Goal: Task Accomplishment & Management: Complete application form

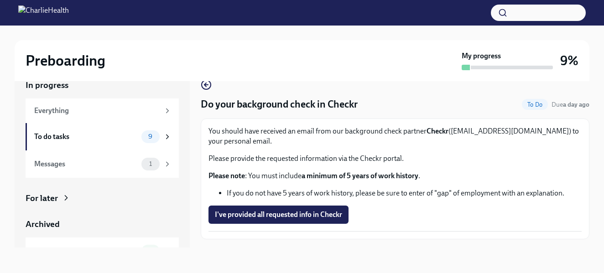
scroll to position [21, 0]
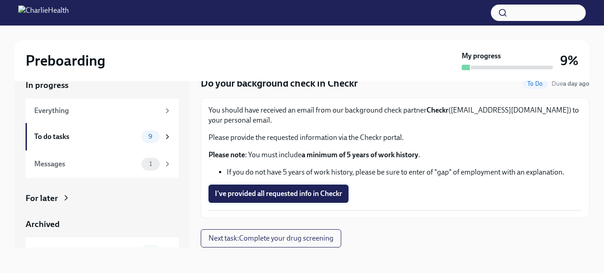
click at [295, 196] on span "I've provided all requested info in Checkr" at bounding box center [278, 193] width 127 height 9
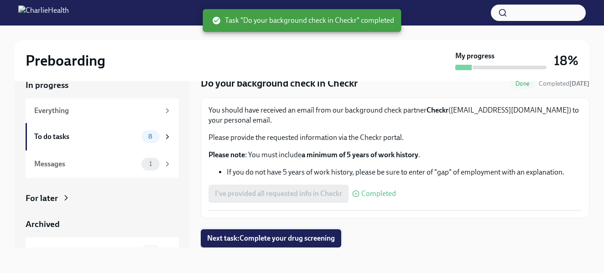
click at [279, 238] on span "Next task : Complete your drug screening" at bounding box center [271, 238] width 128 height 9
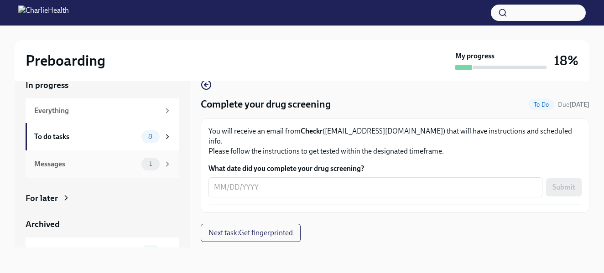
scroll to position [16, 0]
click at [103, 139] on div "To do tasks" at bounding box center [86, 137] width 104 height 10
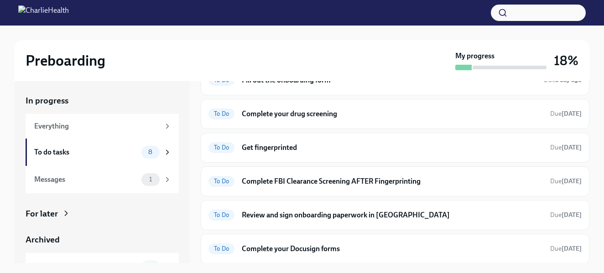
scroll to position [50, 0]
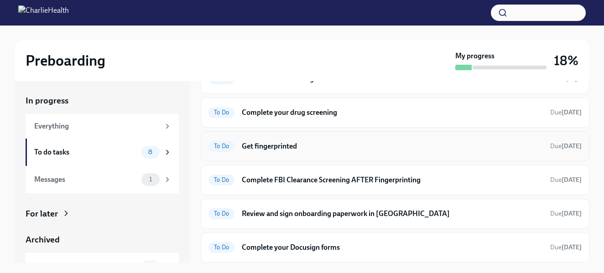
click at [255, 145] on h6 "Get fingerprinted" at bounding box center [392, 146] width 301 height 10
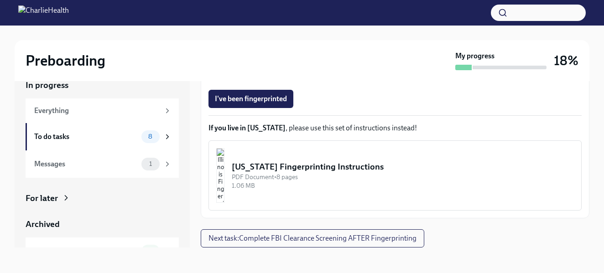
scroll to position [230, 0]
click at [64, 134] on div "To do tasks" at bounding box center [86, 137] width 104 height 10
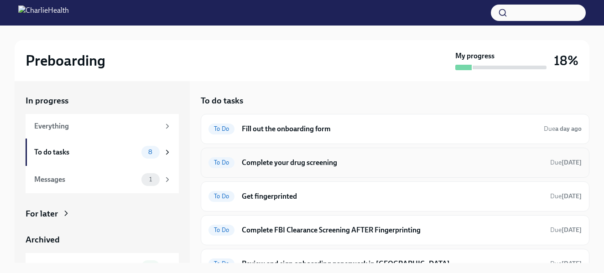
click at [259, 163] on h6 "Complete your drug screening" at bounding box center [392, 163] width 301 height 10
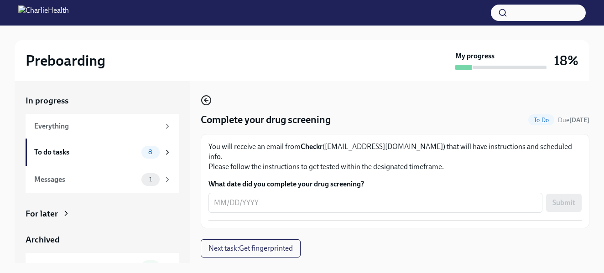
click at [204, 99] on icon "button" at bounding box center [206, 100] width 11 height 11
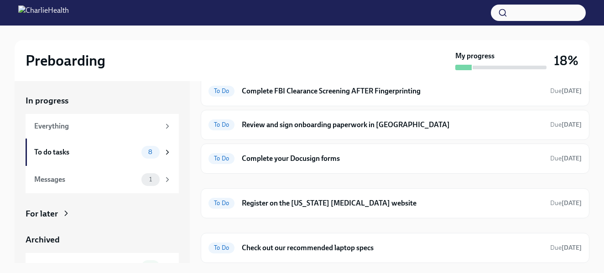
scroll to position [139, 0]
click at [266, 201] on h6 "Register on the [US_STATE] [MEDICAL_DATA] website" at bounding box center [392, 204] width 301 height 10
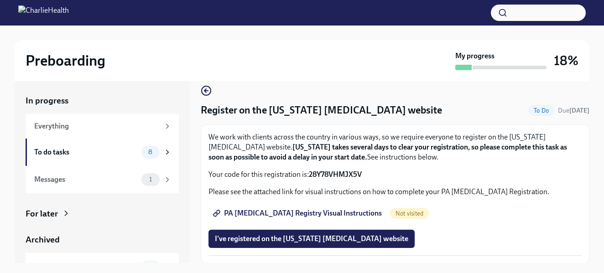
scroll to position [9, 0]
drag, startPoint x: 366, startPoint y: 175, endPoint x: 310, endPoint y: 176, distance: 55.6
click at [310, 176] on p "Your code for this registration is: 28Y78VHMJX5V" at bounding box center [394, 175] width 373 height 10
copy p "28Y78VHMJX5V"
click at [317, 216] on span "PA [MEDICAL_DATA] Registry Visual Instructions" at bounding box center [298, 213] width 167 height 9
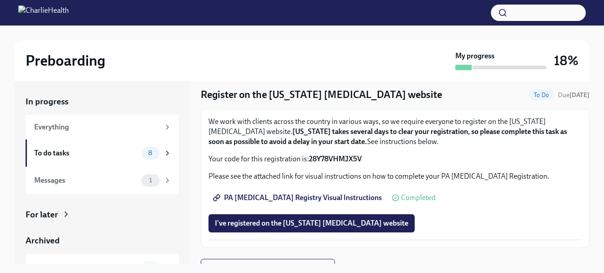
scroll to position [36, 0]
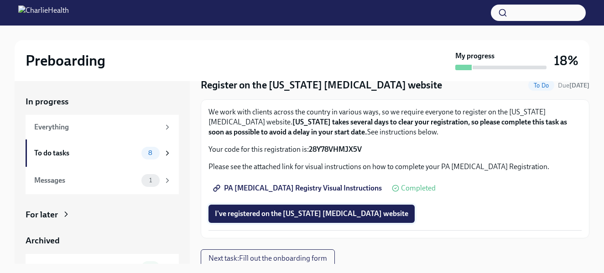
click at [318, 213] on span "I've registered on the [US_STATE] [MEDICAL_DATA] website" at bounding box center [311, 213] width 193 height 9
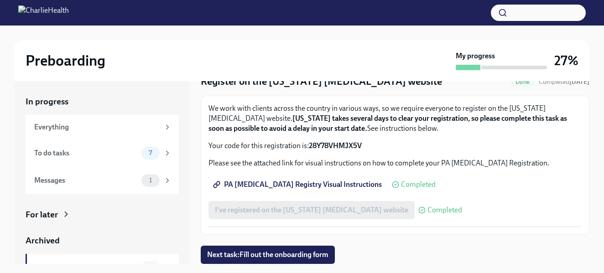
scroll to position [39, 0]
click at [315, 250] on span "Next task : Fill out the onboarding form" at bounding box center [267, 254] width 121 height 9
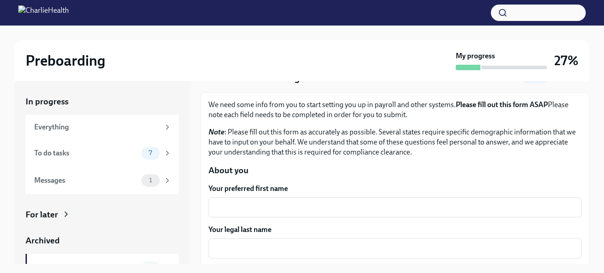
scroll to position [47, 0]
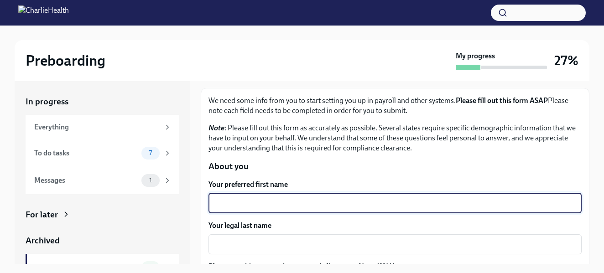
click at [303, 206] on textarea "Your preferred first name" at bounding box center [395, 203] width 362 height 11
type textarea "[PERSON_NAME]"
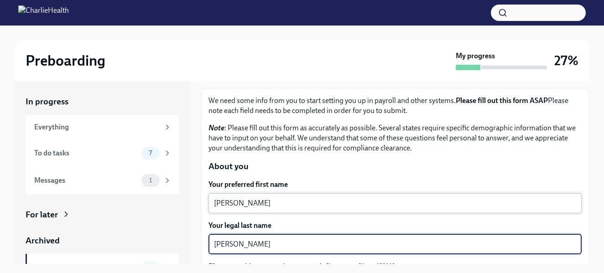
type textarea "[PERSON_NAME]"
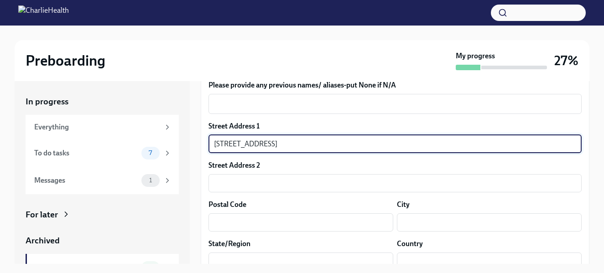
scroll to position [250, 0]
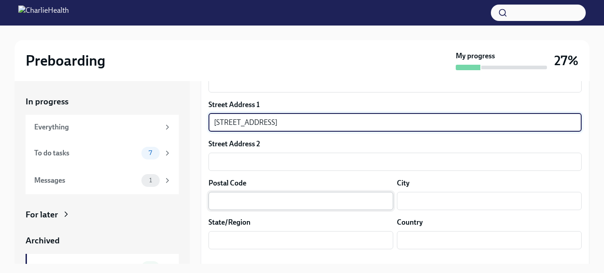
type input "[STREET_ADDRESS]"
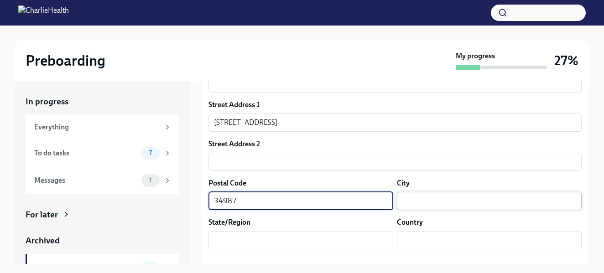
type input "34987"
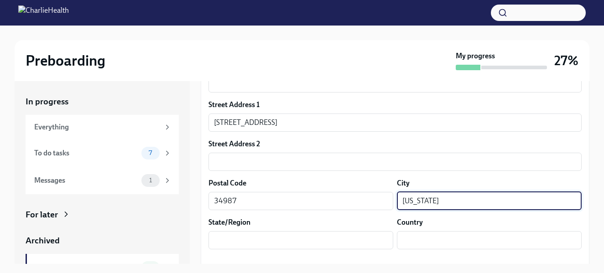
drag, startPoint x: 432, startPoint y: 199, endPoint x: 363, endPoint y: 186, distance: 70.2
click at [360, 188] on div "Postal Code 34987 ​ City [US_STATE] ​" at bounding box center [394, 194] width 373 height 32
type input "[GEOGRAPHIC_DATA]"
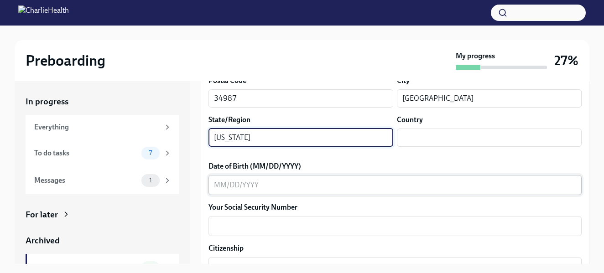
scroll to position [354, 0]
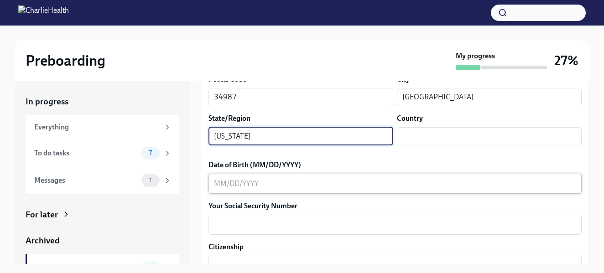
type input "[US_STATE]"
click at [346, 181] on textarea "Date of Birth (MM/DD/YYYY)" at bounding box center [395, 183] width 362 height 11
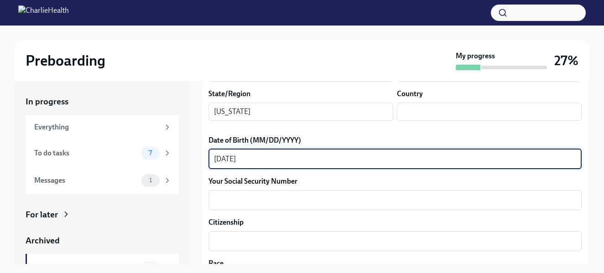
scroll to position [380, 0]
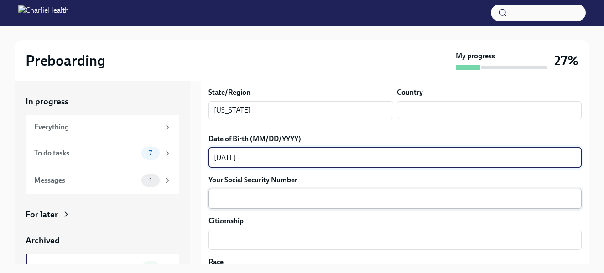
type textarea "[DATE]"
click at [332, 200] on textarea "Your Social Security Number" at bounding box center [395, 198] width 362 height 11
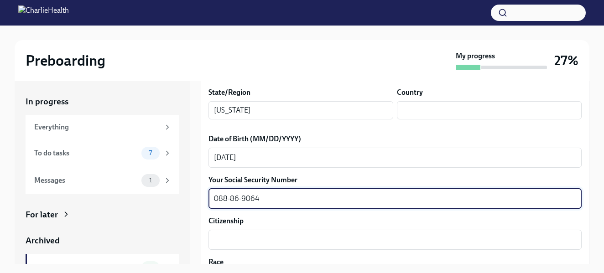
scroll to position [411, 0]
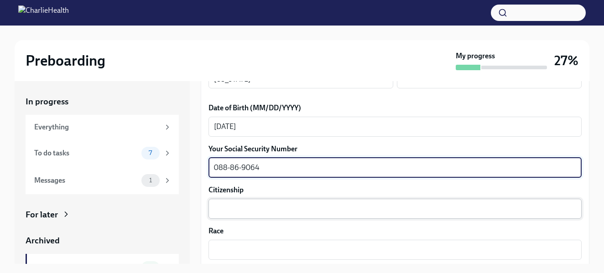
type textarea "088-86-9064"
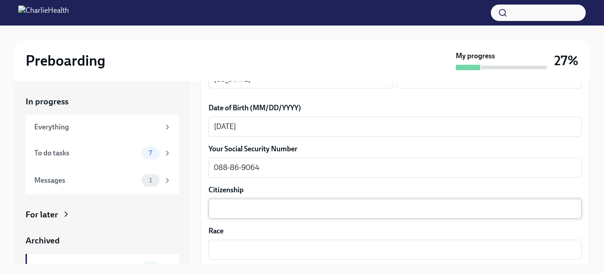
click at [327, 216] on div "x ​" at bounding box center [394, 209] width 373 height 20
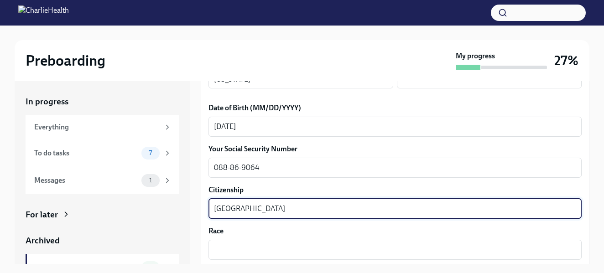
scroll to position [456, 0]
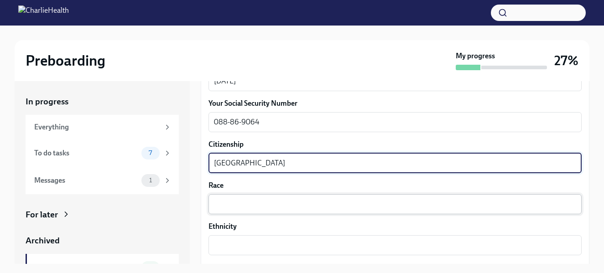
type textarea "[GEOGRAPHIC_DATA]"
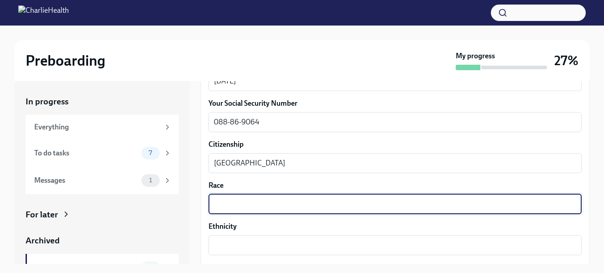
click at [316, 207] on textarea "Race" at bounding box center [395, 204] width 362 height 11
type textarea "White"
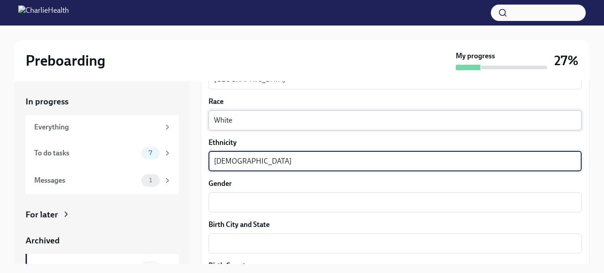
scroll to position [571, 0]
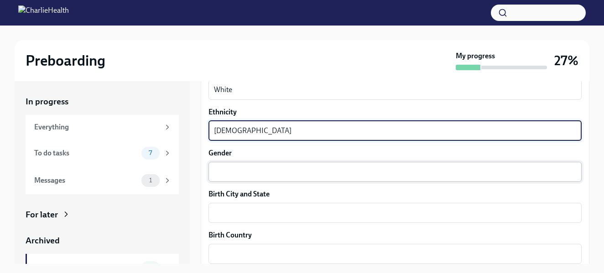
type textarea "[DEMOGRAPHIC_DATA]"
click at [296, 170] on textarea "Gender" at bounding box center [395, 171] width 362 height 11
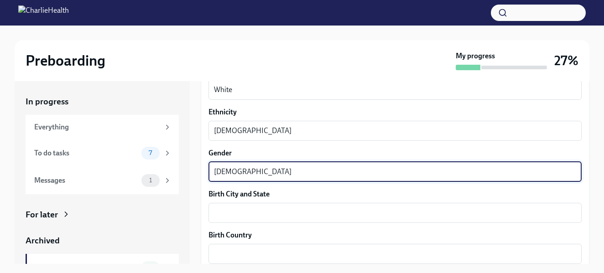
type textarea "[DEMOGRAPHIC_DATA]"
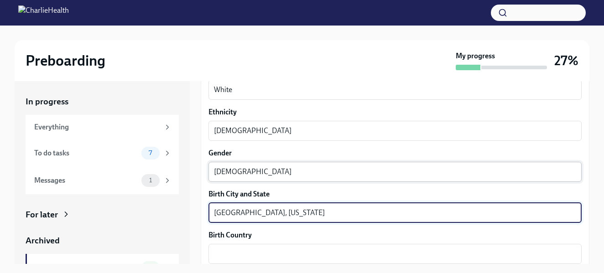
type textarea "[GEOGRAPHIC_DATA], [US_STATE]"
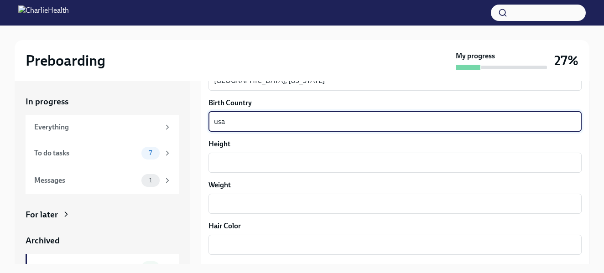
scroll to position [707, 0]
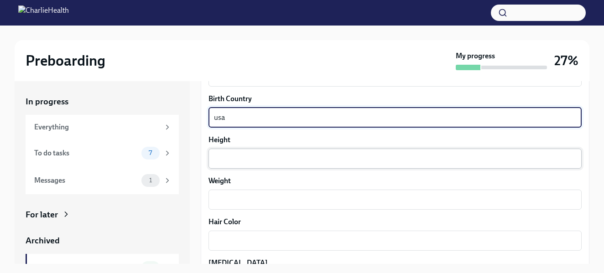
type textarea "usa"
click at [275, 159] on textarea "Height" at bounding box center [395, 158] width 362 height 11
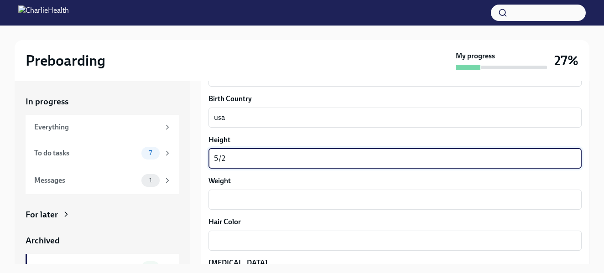
type textarea "5/2"
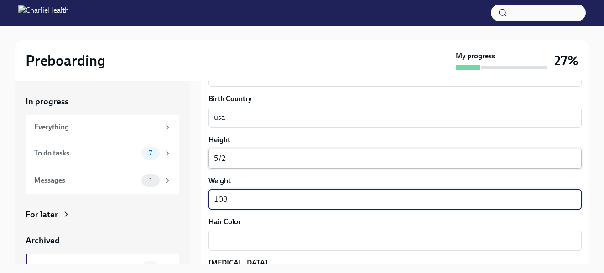
type textarea "108"
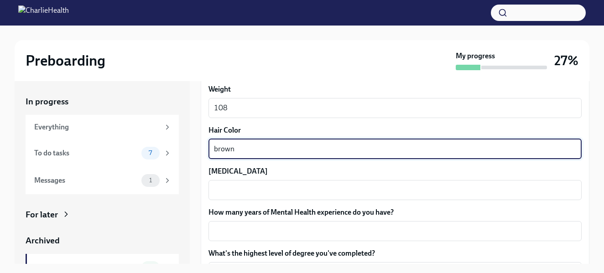
scroll to position [809, 0]
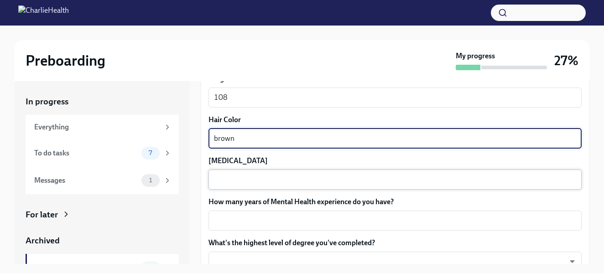
type textarea "brown"
click at [259, 176] on textarea "[MEDICAL_DATA]" at bounding box center [395, 179] width 362 height 11
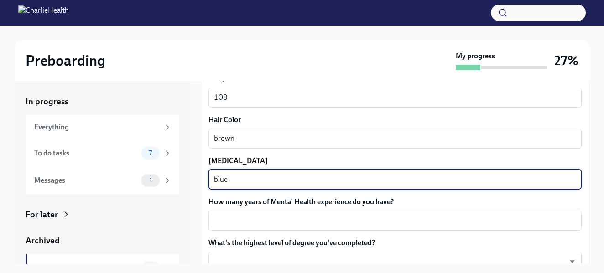
type textarea "blue"
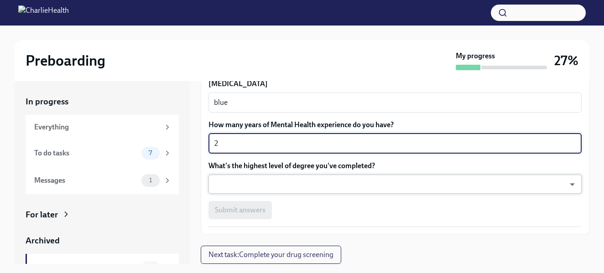
scroll to position [886, 0]
type textarea "2"
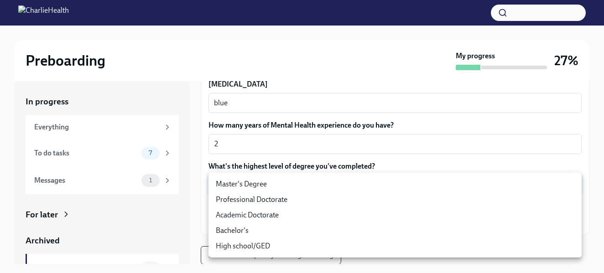
click at [261, 183] on body "Preboarding My progress 27% In progress Everything To do tasks 7 Messages 1 For…" at bounding box center [302, 145] width 604 height 290
click at [261, 183] on li "Master's Degree" at bounding box center [394, 184] width 373 height 16
type input "2vBr-ghkD"
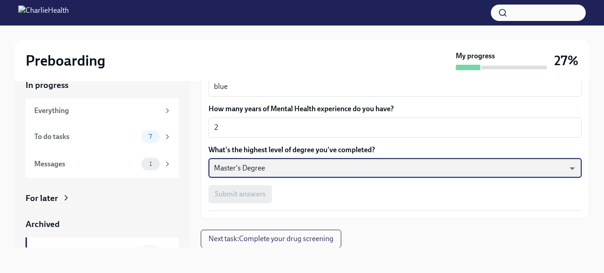
scroll to position [16, 0]
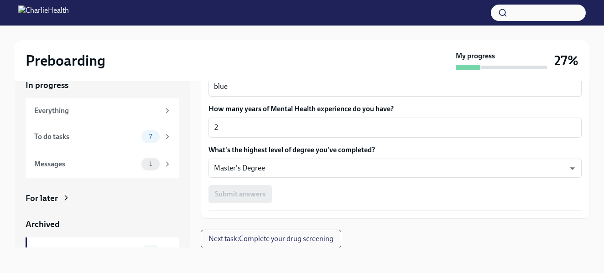
click at [238, 189] on div "Submit answers" at bounding box center [394, 194] width 373 height 18
click at [290, 243] on span "Next task : Complete your drug screening" at bounding box center [270, 238] width 125 height 9
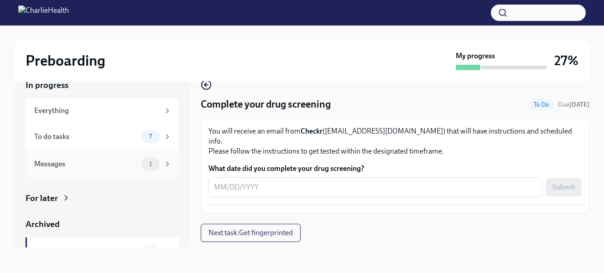
scroll to position [16, 0]
click at [115, 140] on div "To do tasks" at bounding box center [86, 137] width 104 height 10
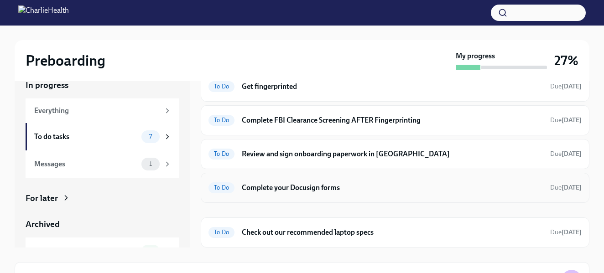
scroll to position [94, 0]
click at [285, 237] on h6 "Check out our recommended laptop specs" at bounding box center [392, 233] width 301 height 10
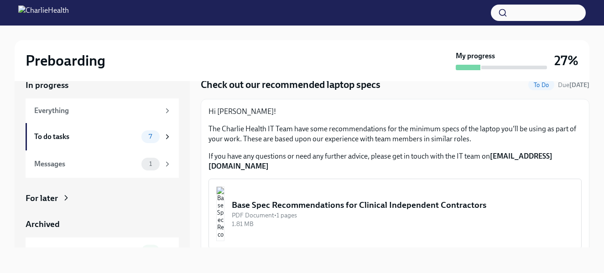
scroll to position [19, 0]
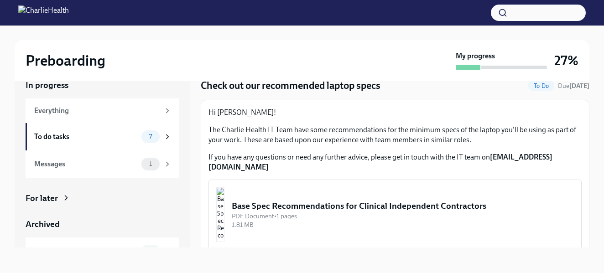
click at [224, 207] on img "button" at bounding box center [220, 214] width 8 height 55
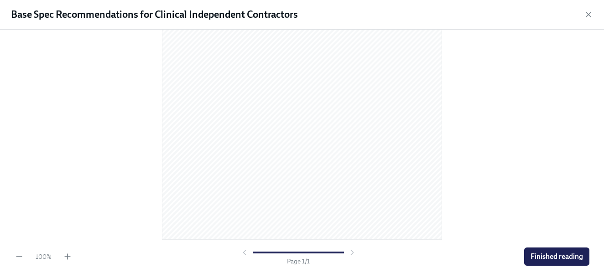
scroll to position [166, 0]
click at [544, 256] on span "Finished reading" at bounding box center [556, 256] width 52 height 9
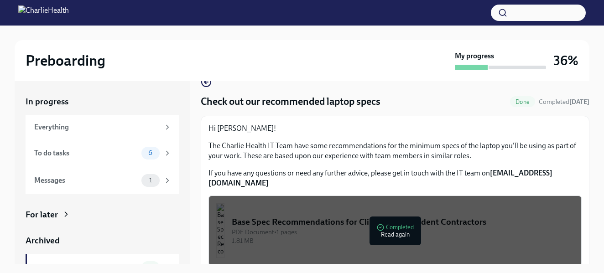
scroll to position [19, 0]
click at [122, 151] on div "To do tasks" at bounding box center [86, 153] width 104 height 10
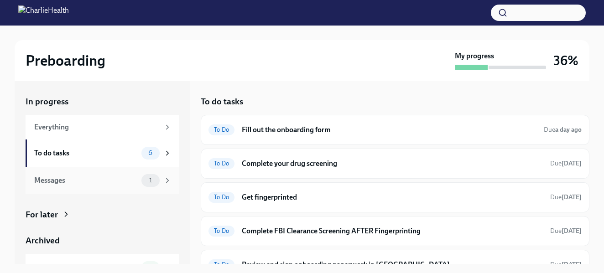
click at [128, 181] on div "Messages" at bounding box center [86, 181] width 104 height 10
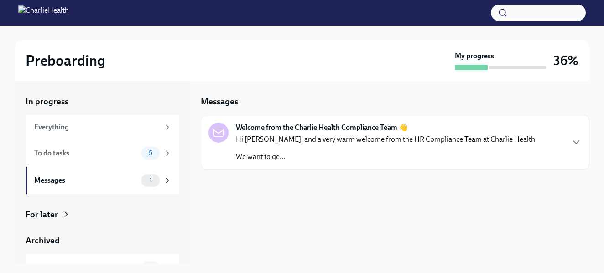
click at [302, 147] on div "Hi [PERSON_NAME], and a very warm welcome from the HR Compliance Team at Charli…" at bounding box center [386, 148] width 301 height 27
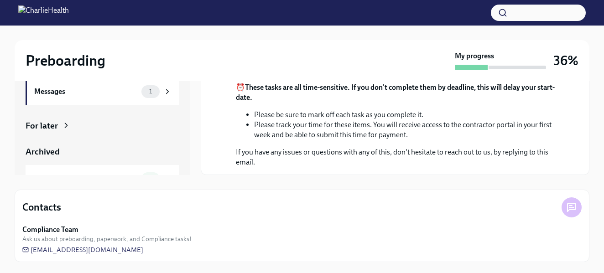
scroll to position [89, 0]
click at [571, 208] on icon at bounding box center [571, 207] width 11 height 11
click at [569, 203] on icon at bounding box center [571, 207] width 8 height 8
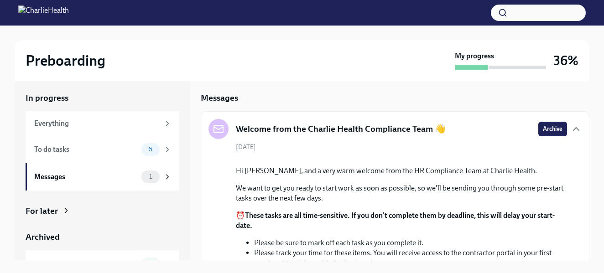
scroll to position [0, 0]
click at [81, 145] on div "To do tasks" at bounding box center [86, 150] width 104 height 10
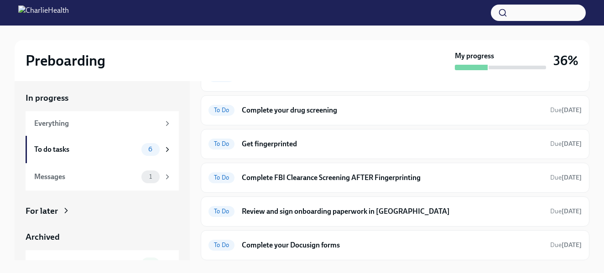
scroll to position [49, 0]
click at [311, 245] on h6 "Complete your Docusign forms" at bounding box center [392, 246] width 301 height 10
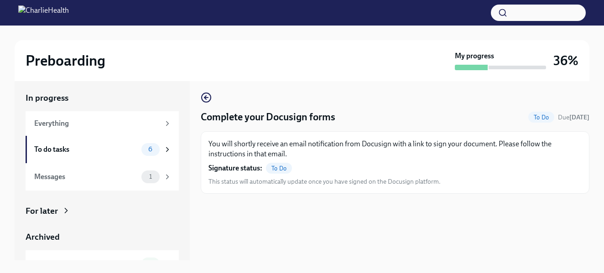
click at [282, 182] on span "This status will automatically update once you have signed on the Docusign plat…" at bounding box center [324, 181] width 232 height 9
click at [206, 98] on icon "button" at bounding box center [206, 98] width 4 height 0
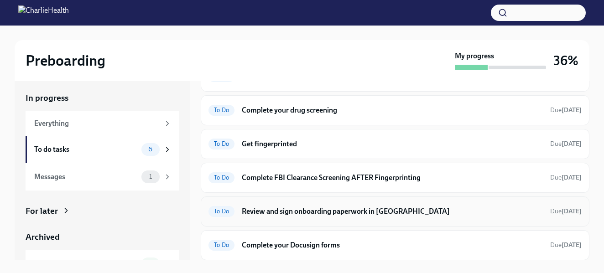
scroll to position [49, 0]
click at [286, 213] on h6 "Review and sign onboarding paperwork in [GEOGRAPHIC_DATA]" at bounding box center [392, 212] width 301 height 10
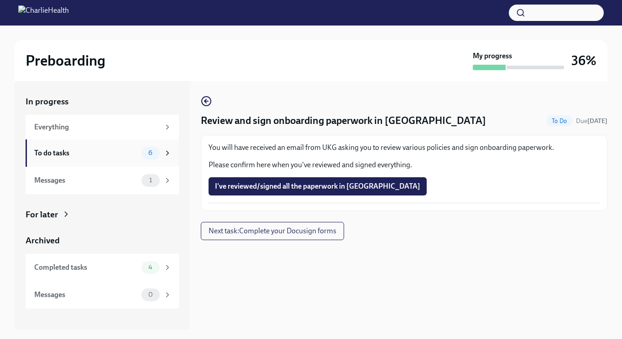
click at [92, 155] on div "To do tasks" at bounding box center [86, 153] width 104 height 10
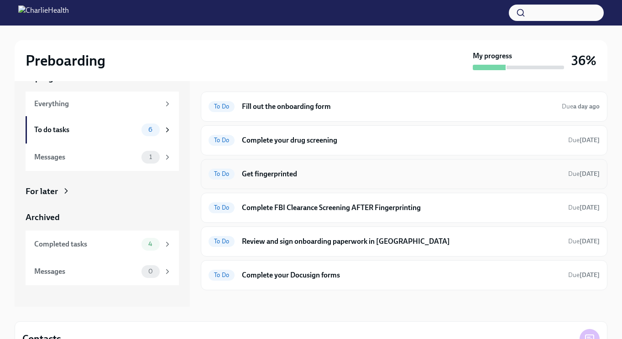
scroll to position [20, 0]
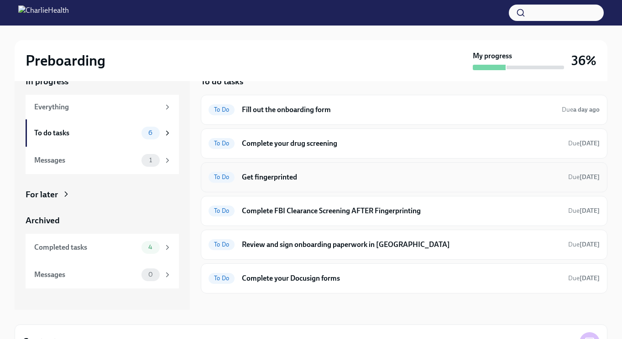
click at [266, 176] on h6 "Get fingerprinted" at bounding box center [401, 177] width 319 height 10
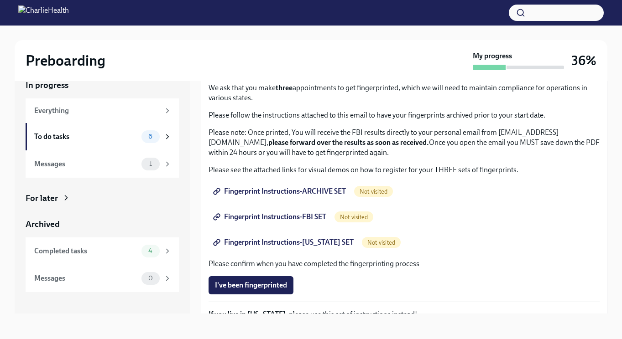
scroll to position [9, 0]
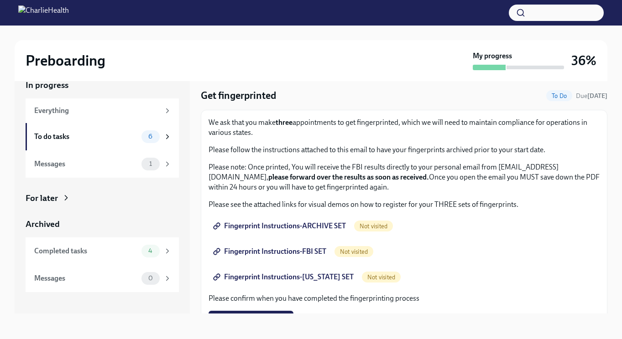
click at [257, 227] on span "Fingerprint Instructions-ARCHIVE SET" at bounding box center [280, 226] width 131 height 9
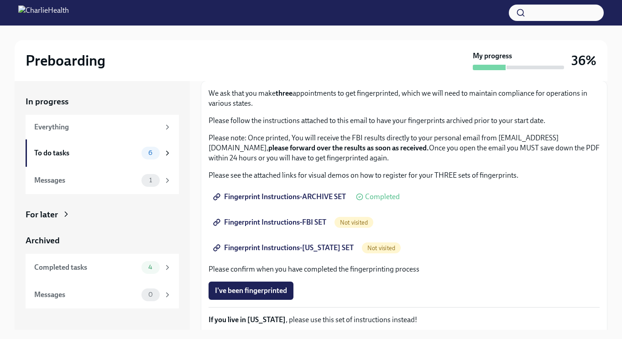
scroll to position [50, 0]
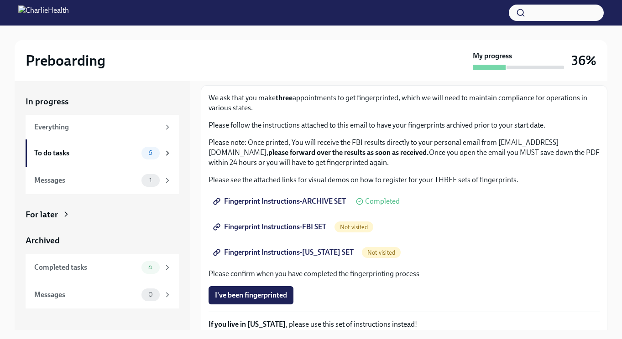
click at [301, 228] on span "Fingerprint Instructions-FBI SET" at bounding box center [270, 227] width 111 height 9
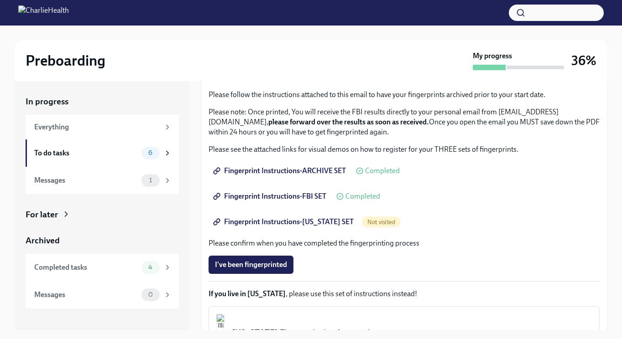
scroll to position [81, 0]
click at [296, 222] on span "Fingerprint Instructions-[US_STATE] SET" at bounding box center [284, 221] width 139 height 9
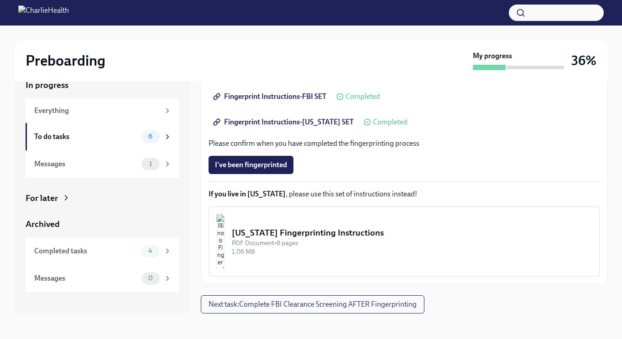
scroll to position [16, 0]
click at [322, 273] on span "Next task : Complete FBI Clearance Screening AFTER Fingerprinting" at bounding box center [312, 304] width 208 height 9
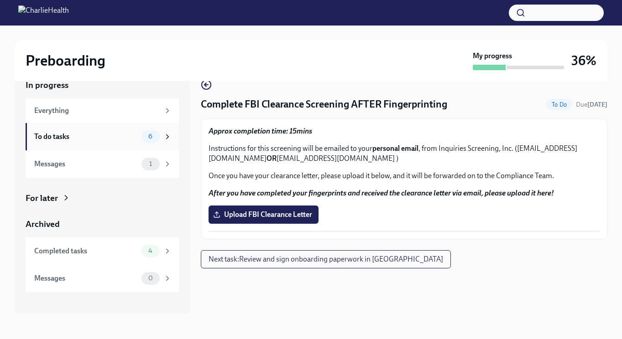
click at [57, 139] on div "To do tasks" at bounding box center [86, 137] width 104 height 10
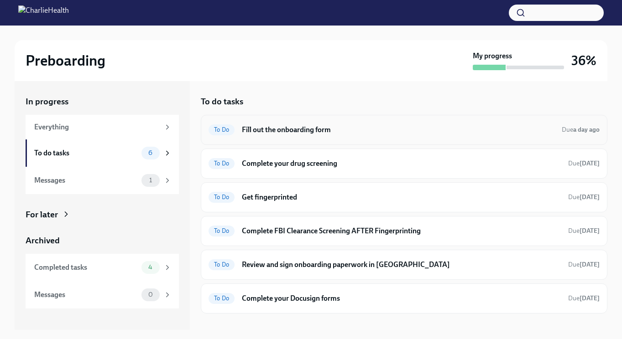
drag, startPoint x: 343, startPoint y: 132, endPoint x: 320, endPoint y: 132, distance: 23.3
click at [313, 130] on h6 "Fill out the onboarding form" at bounding box center [398, 130] width 312 height 10
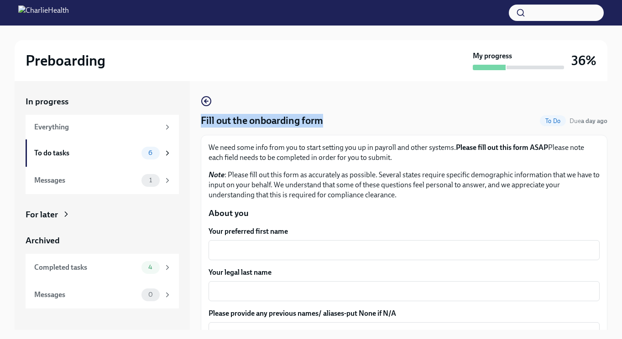
drag, startPoint x: 328, startPoint y: 121, endPoint x: 197, endPoint y: 122, distance: 131.8
click at [197, 122] on div "In progress Everything To do tasks 6 Messages 1 For later Archived Completed ta…" at bounding box center [311, 205] width 592 height 249
copy h4 "Fill out the onboarding form"
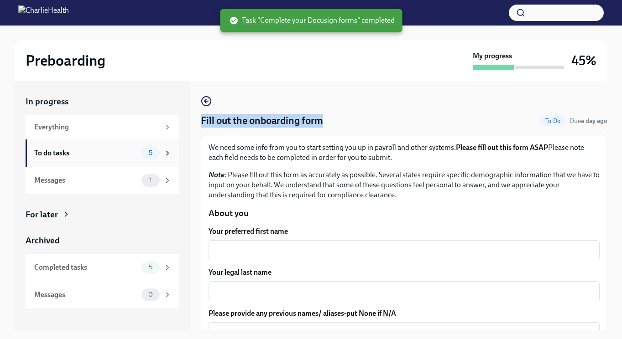
click at [65, 148] on div "To do tasks" at bounding box center [86, 153] width 104 height 10
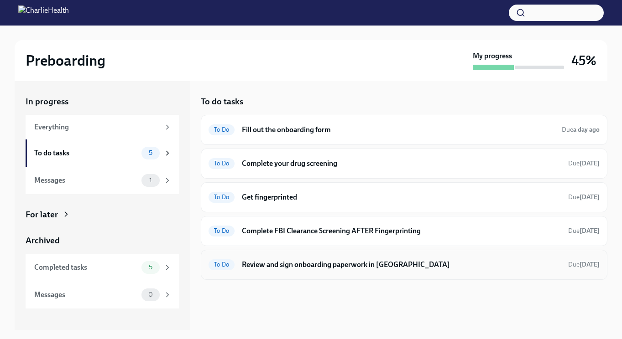
click at [259, 267] on h6 "Review and sign onboarding paperwork in [GEOGRAPHIC_DATA]" at bounding box center [401, 265] width 319 height 10
